Goal: Transaction & Acquisition: Purchase product/service

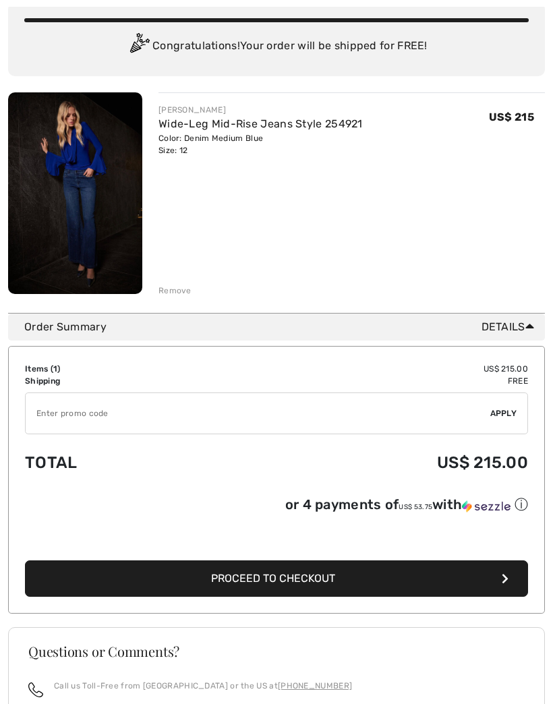
scroll to position [138, 0]
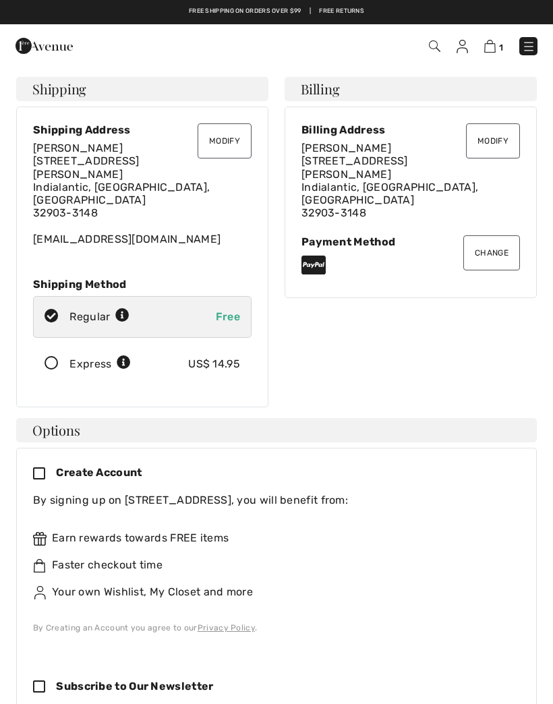
click at [45, 357] on icon at bounding box center [52, 364] width 36 height 14
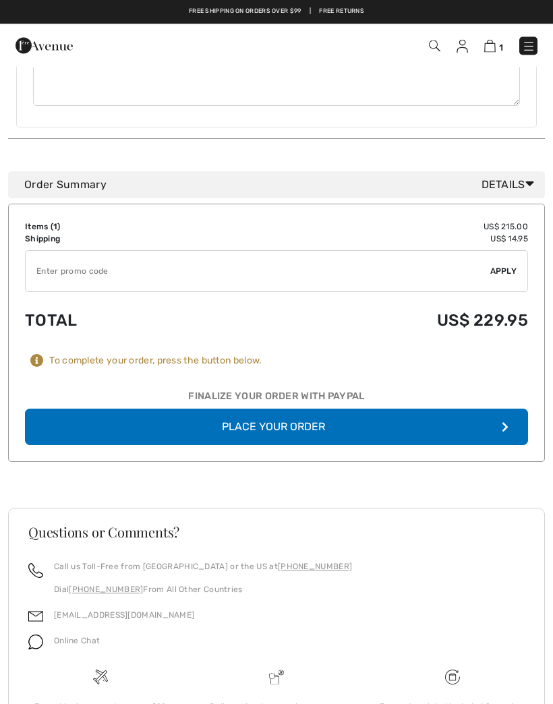
scroll to position [950, 0]
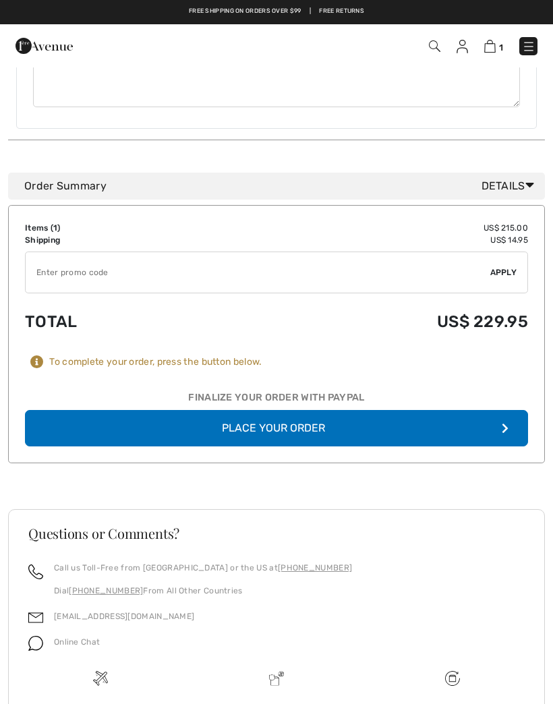
click at [460, 410] on button "Place Your Order" at bounding box center [276, 428] width 503 height 36
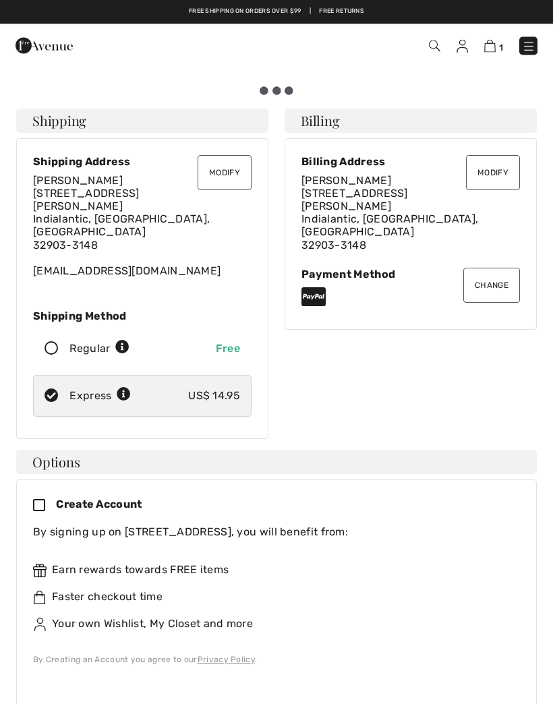
scroll to position [0, 0]
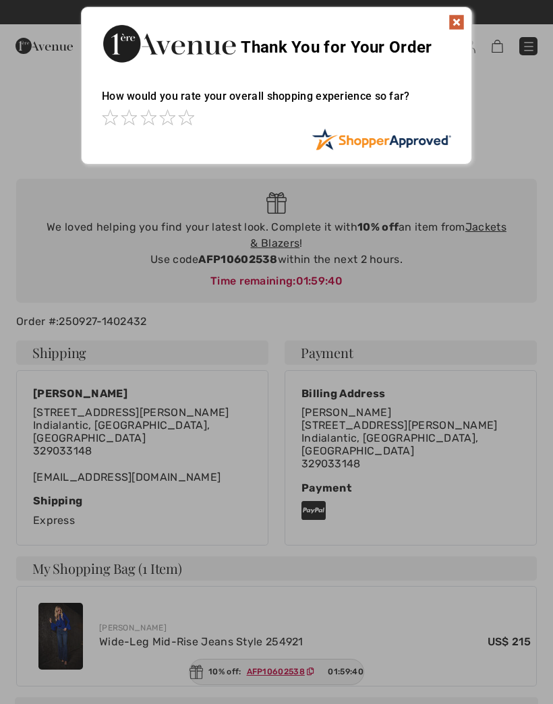
click at [455, 21] on img at bounding box center [457, 22] width 16 height 16
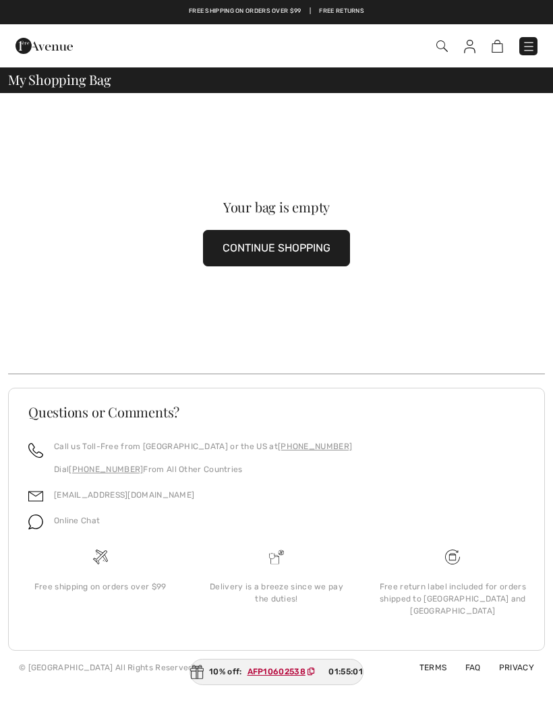
click at [271, 249] on button "CONTINUE SHOPPING" at bounding box center [276, 248] width 147 height 36
click at [297, 256] on button "CONTINUE SHOPPING" at bounding box center [276, 248] width 147 height 36
click at [305, 266] on button "CONTINUE SHOPPING" at bounding box center [276, 248] width 147 height 36
click at [314, 237] on button "CONTINUE SHOPPING" at bounding box center [276, 248] width 147 height 36
click at [530, 44] on img at bounding box center [528, 46] width 13 height 13
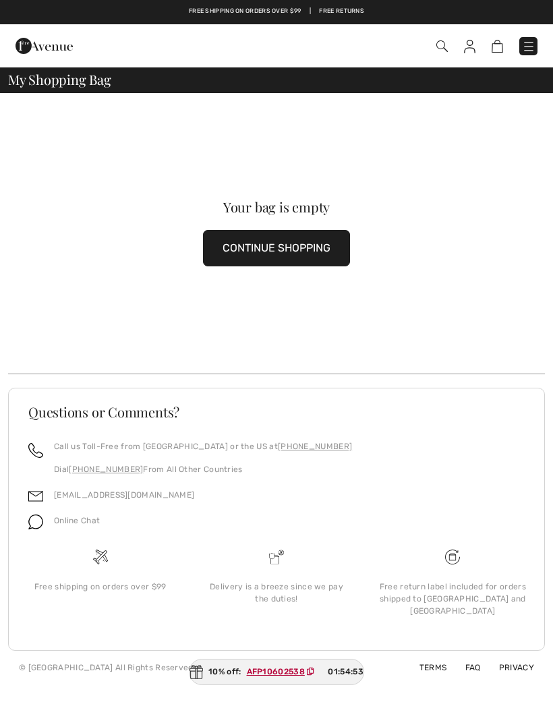
click at [530, 47] on div "Close menu" at bounding box center [276, 352] width 553 height 704
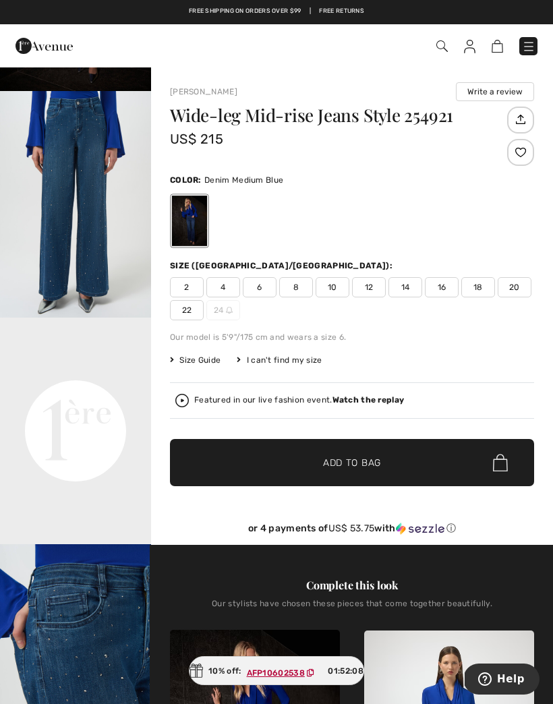
scroll to position [171, 0]
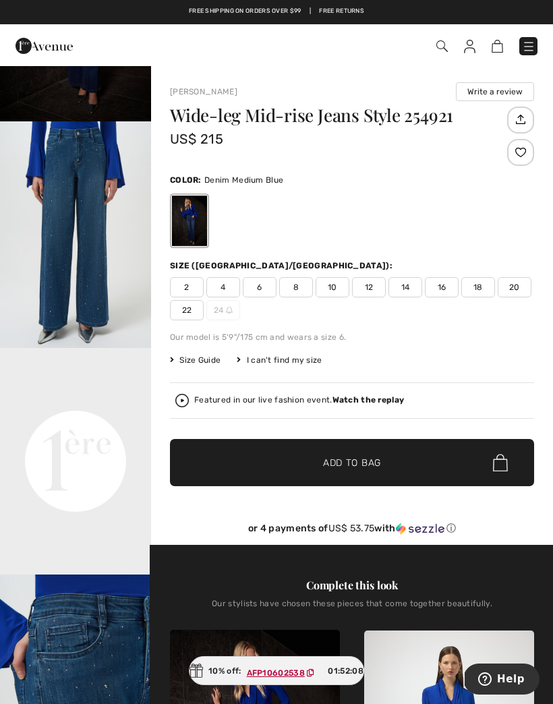
click at [47, 421] on video "Your browser does not support the video tag." at bounding box center [75, 386] width 151 height 76
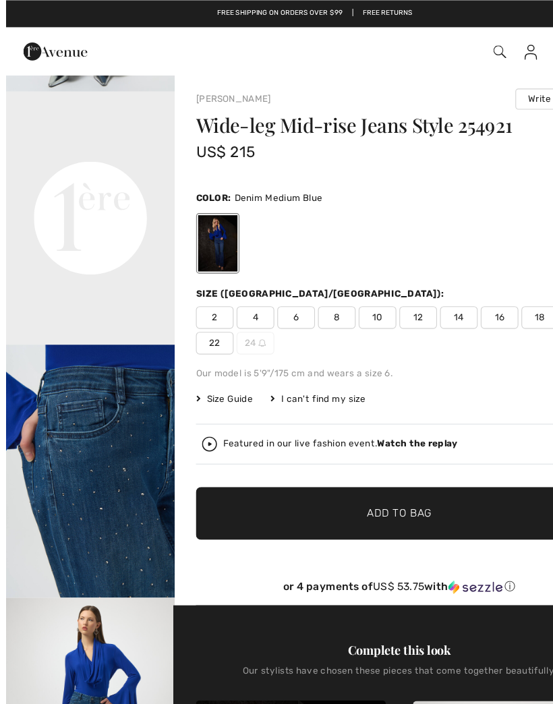
scroll to position [0, 0]
